Goal: Information Seeking & Learning: Find specific fact

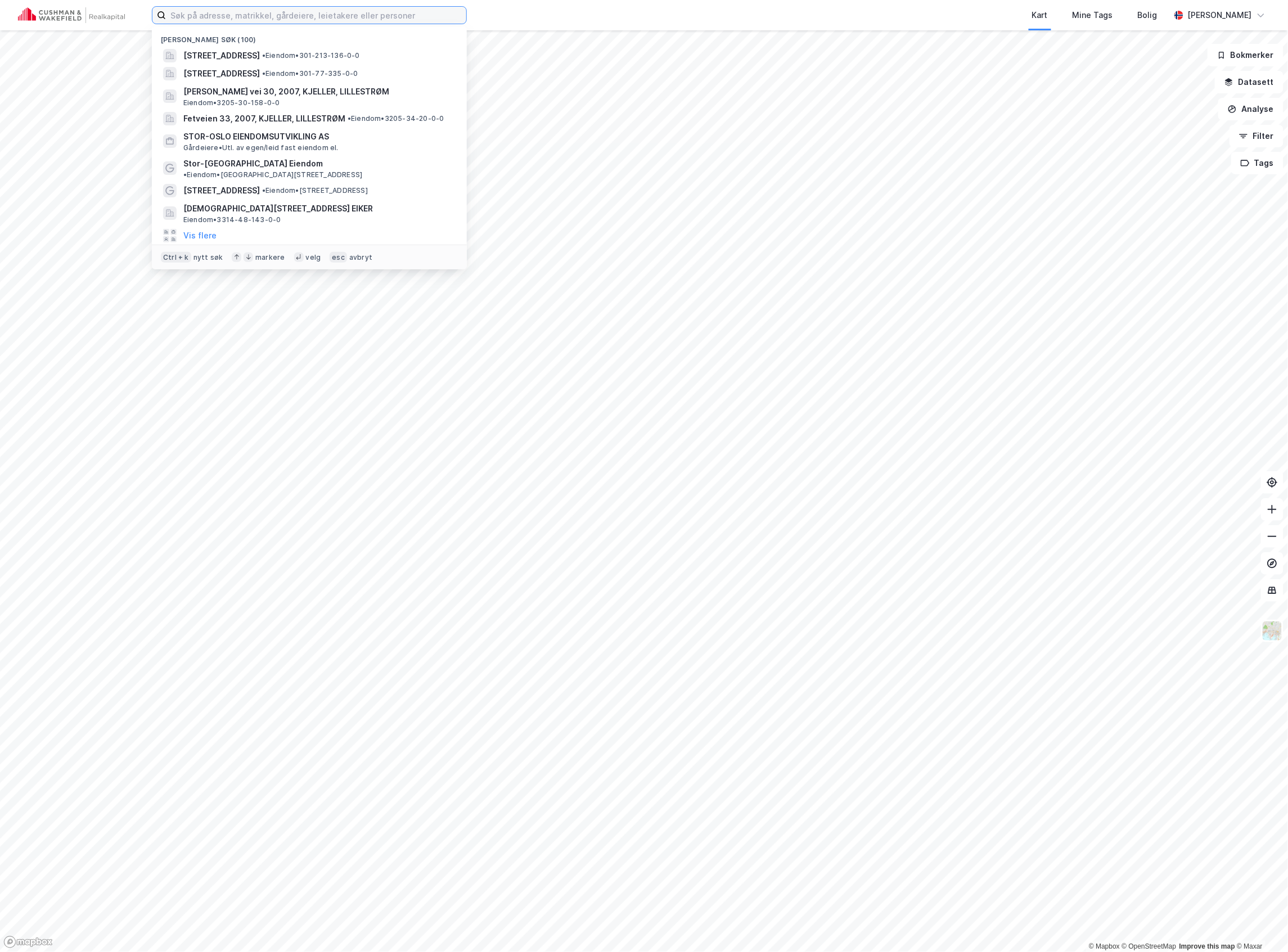
click at [252, 15] on input at bounding box center [316, 15] width 300 height 17
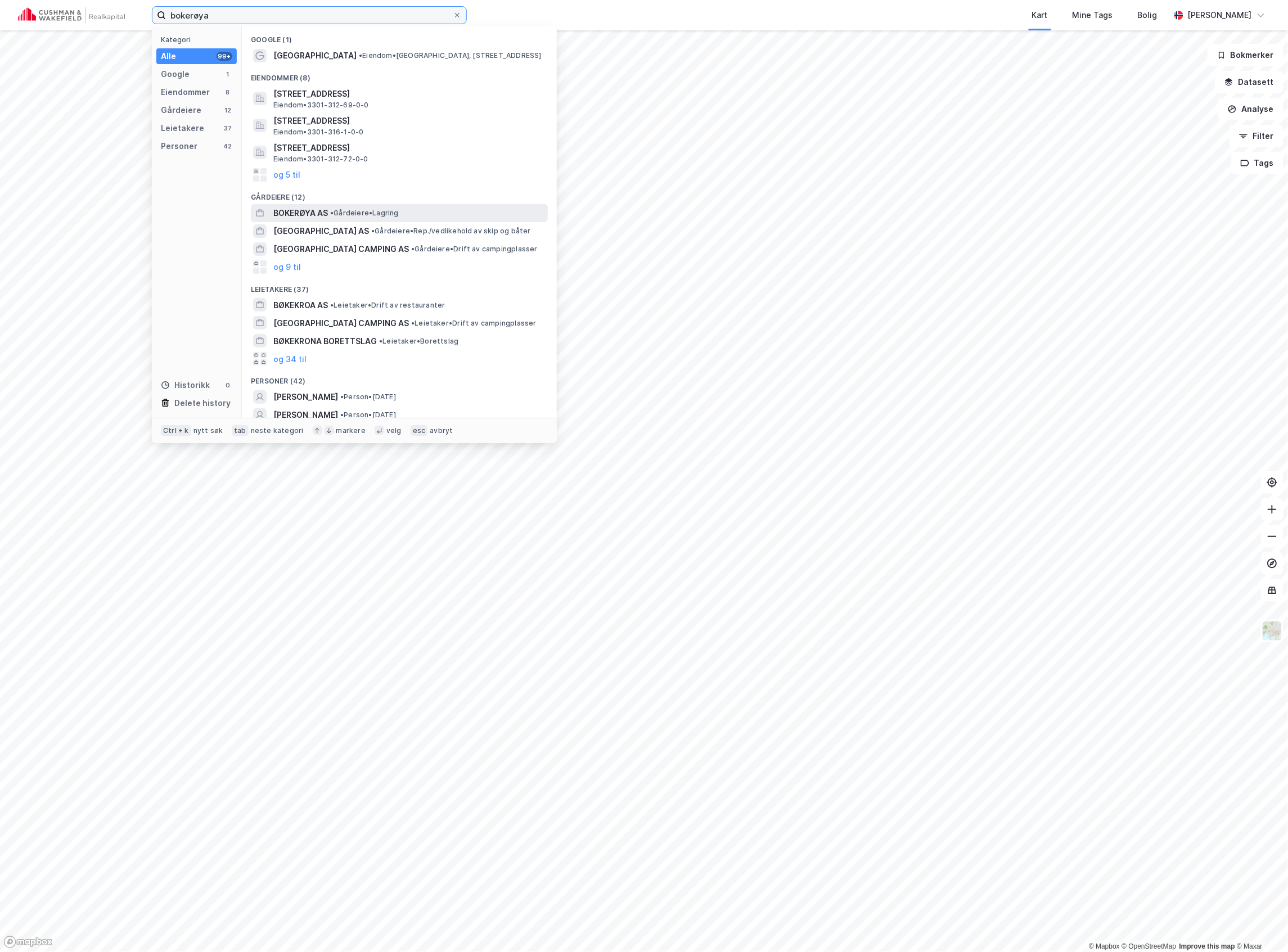
type input "bokerøya"
click at [349, 208] on span "• Gårdeiere • [GEOGRAPHIC_DATA]" at bounding box center [364, 213] width 69 height 9
